Goal: Task Accomplishment & Management: Complete application form

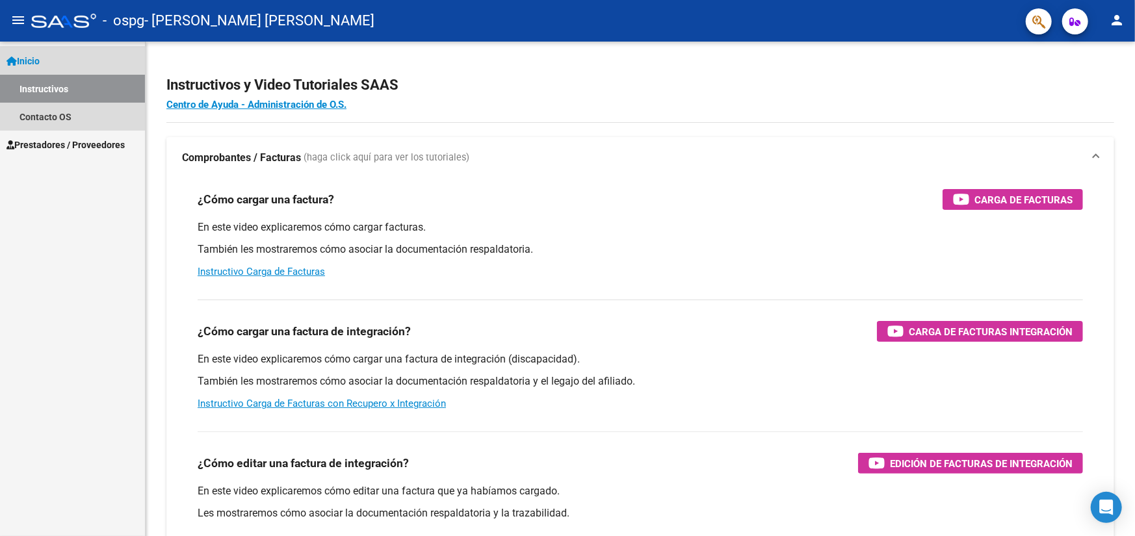
click at [48, 60] on link "Inicio" at bounding box center [72, 61] width 145 height 28
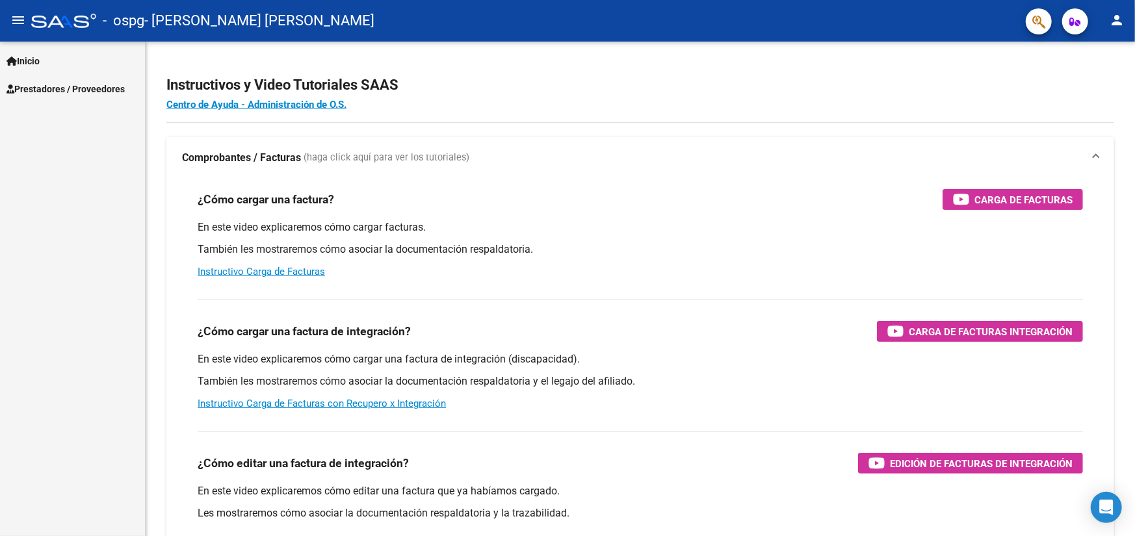
click at [51, 93] on span "Prestadores / Proveedores" at bounding box center [65, 89] width 118 height 14
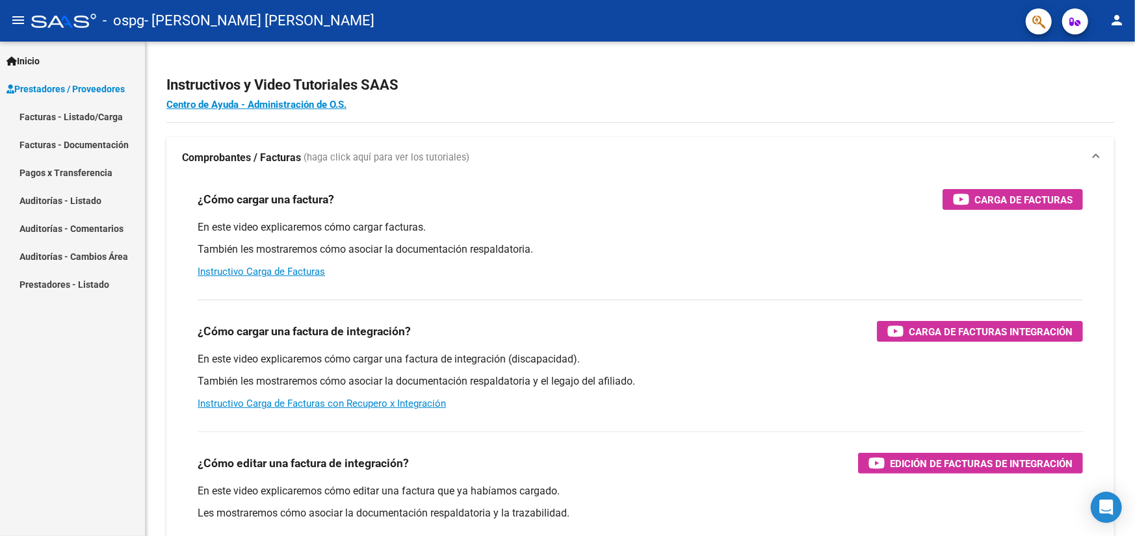
click at [72, 142] on link "Facturas - Documentación" at bounding box center [72, 145] width 145 height 28
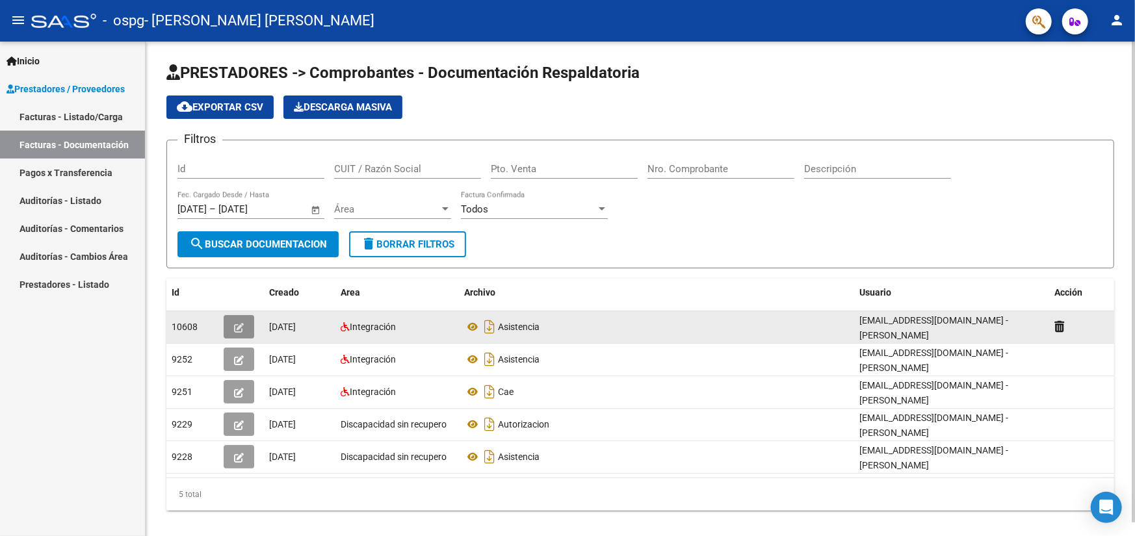
click at [241, 326] on icon "button" at bounding box center [239, 328] width 10 height 10
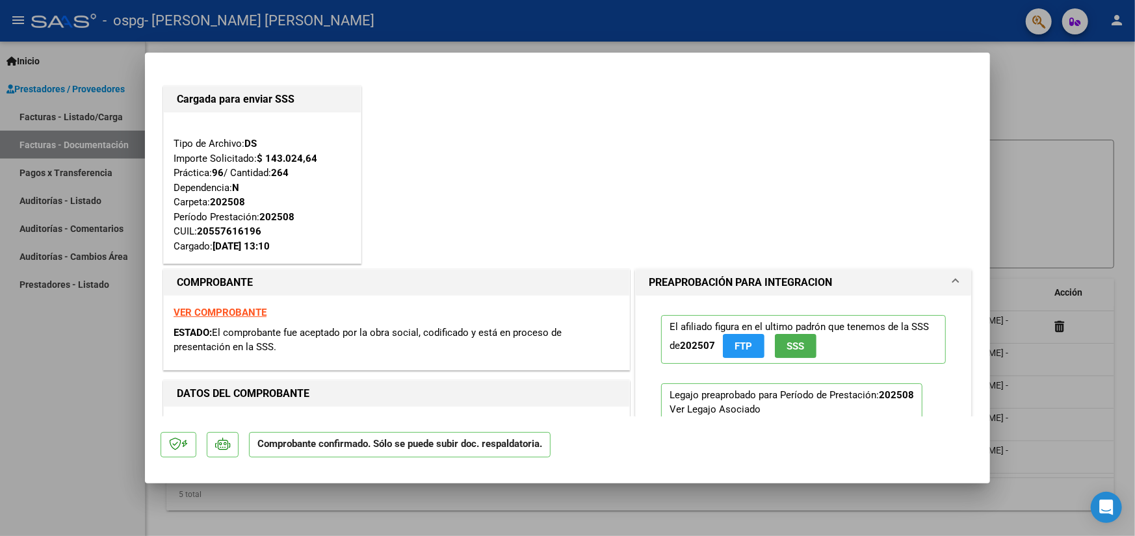
click at [120, 376] on div at bounding box center [567, 268] width 1135 height 536
type input "$ 0,00"
